Goal: Task Accomplishment & Management: Manage account settings

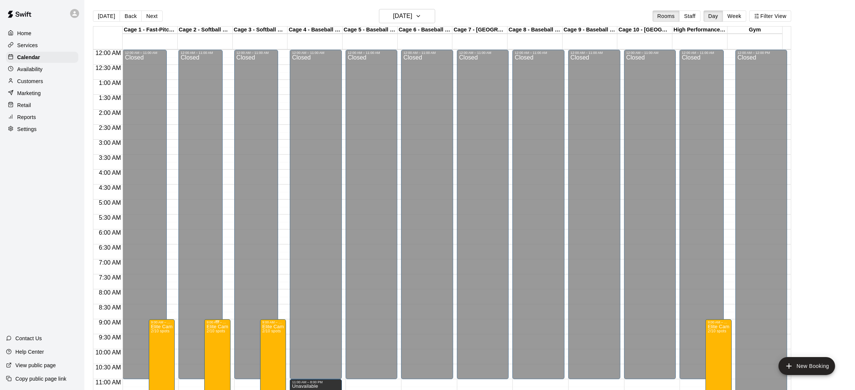
scroll to position [347, 0]
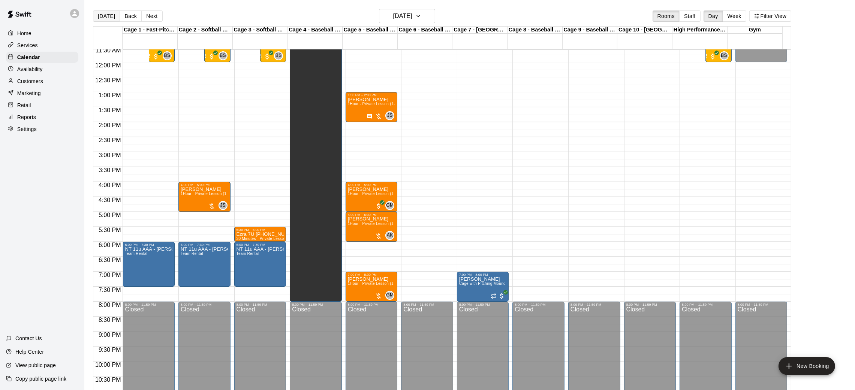
click at [99, 17] on button "[DATE]" at bounding box center [106, 15] width 27 height 11
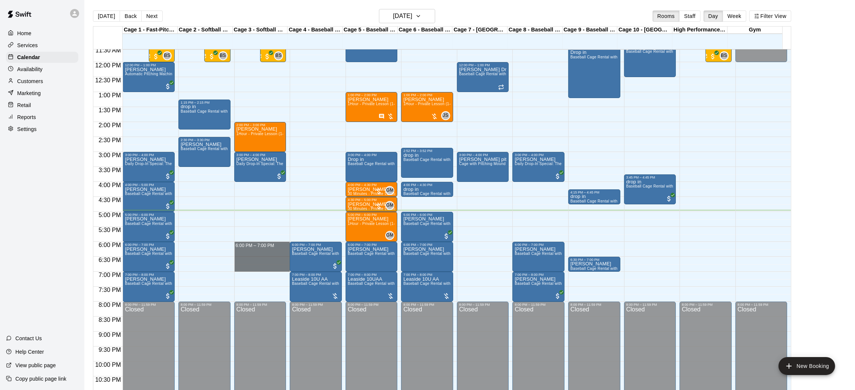
drag, startPoint x: 249, startPoint y: 246, endPoint x: 250, endPoint y: 267, distance: 21.0
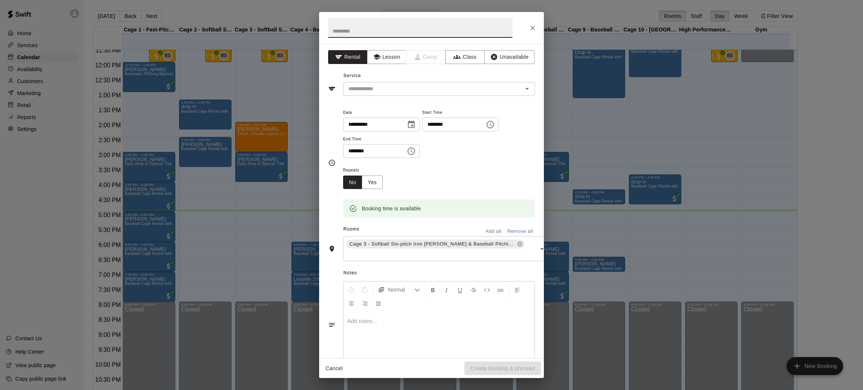
click at [383, 81] on div "Service ​" at bounding box center [431, 83] width 207 height 26
click at [388, 93] on input "text" at bounding box center [427, 88] width 165 height 9
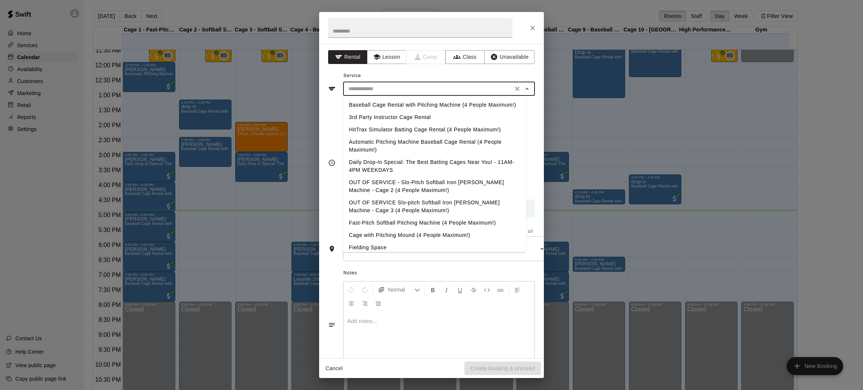
click at [396, 108] on li "Baseball Cage Rental with Pitching Machine (4 People Maximum!)" at bounding box center [434, 105] width 183 height 12
type input "**********"
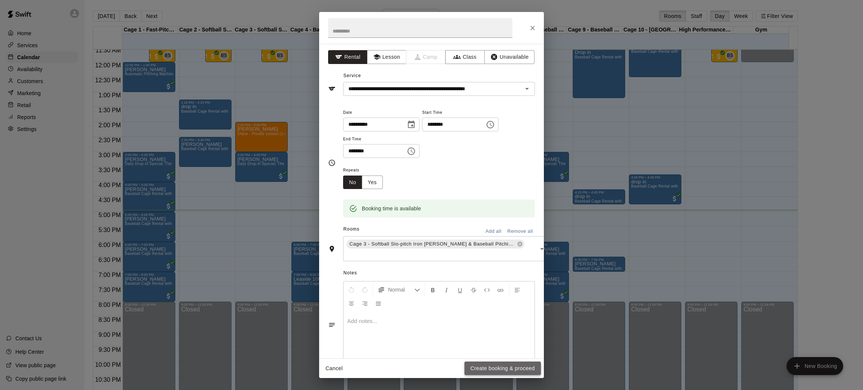
click at [487, 367] on button "Create booking & proceed" at bounding box center [503, 369] width 76 height 14
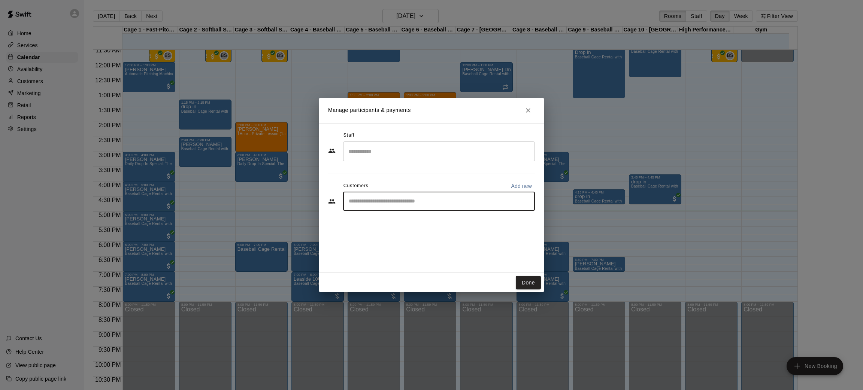
click at [372, 202] on input "Start typing to search customers..." at bounding box center [439, 201] width 185 height 7
type input "*****"
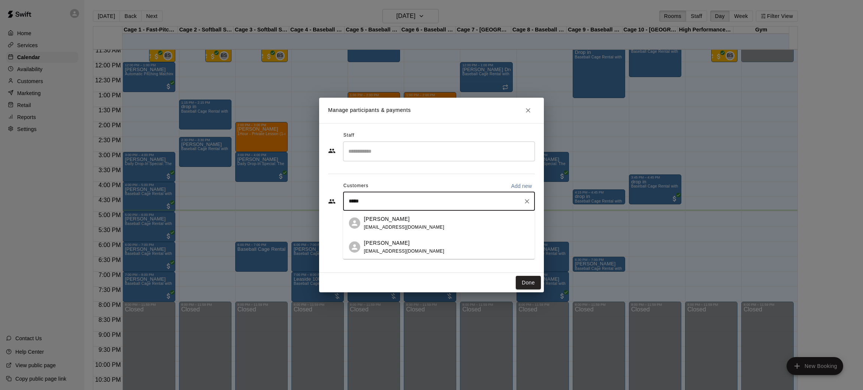
click at [446, 245] on div "[PERSON_NAME] [PERSON_NAME][EMAIL_ADDRESS][DOMAIN_NAME]" at bounding box center [446, 247] width 165 height 16
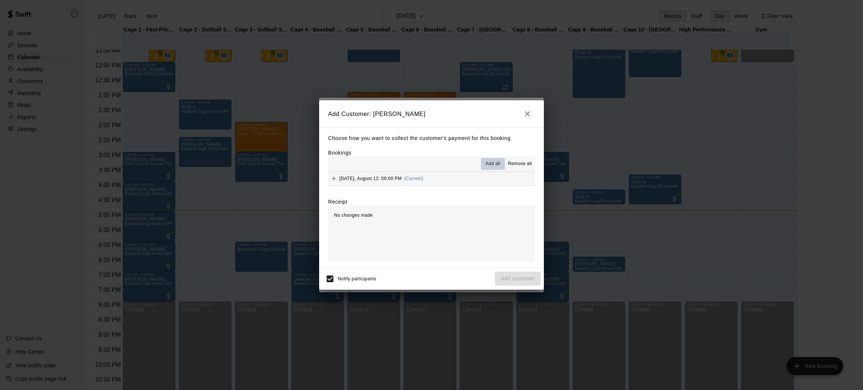
click at [493, 165] on span "Add all" at bounding box center [493, 163] width 15 height 7
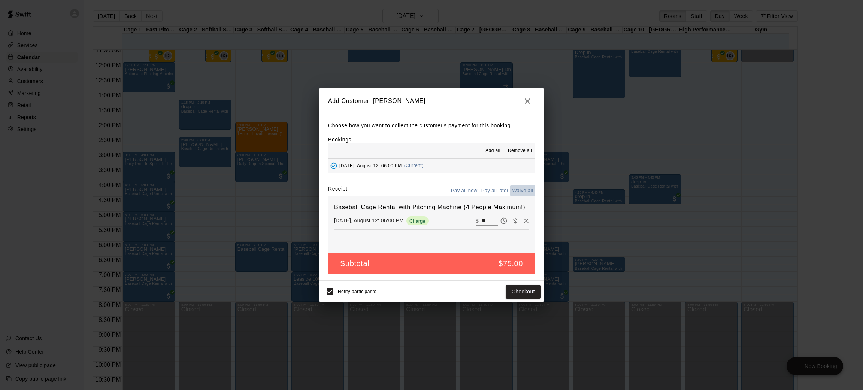
click at [528, 191] on button "Waive all" at bounding box center [522, 191] width 25 height 12
type input "*"
click at [521, 296] on button "Add customer" at bounding box center [518, 292] width 46 height 14
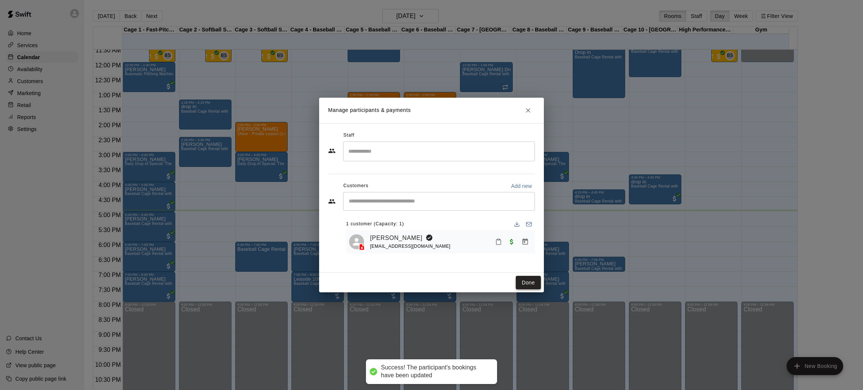
click at [524, 277] on button "Done" at bounding box center [528, 283] width 25 height 14
